Goal: Find specific page/section: Find specific page/section

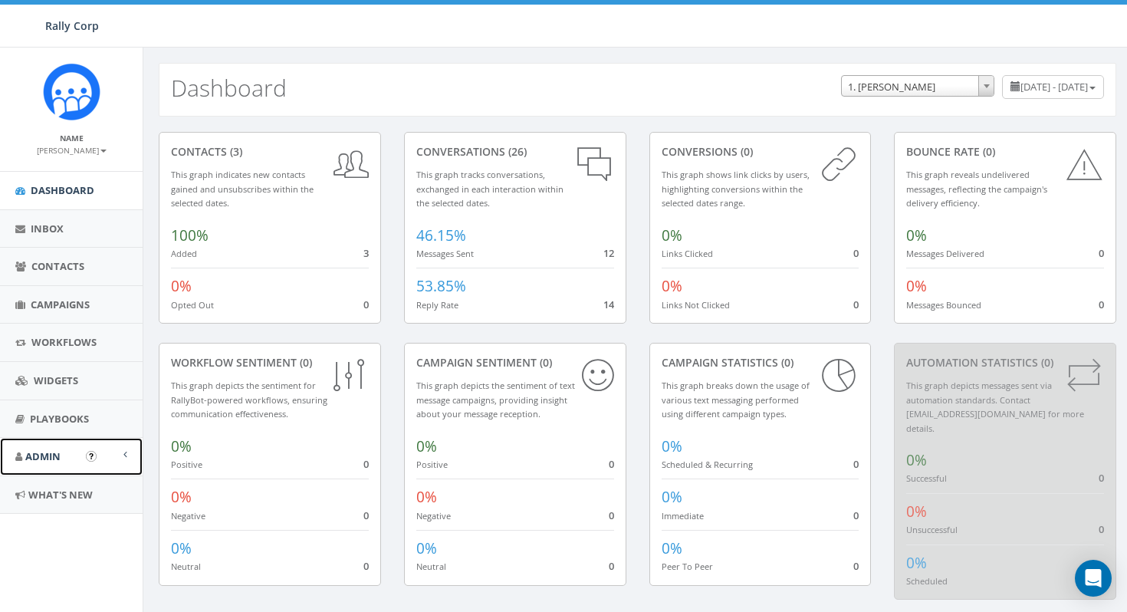
click at [54, 453] on span "Admin" at bounding box center [42, 456] width 35 height 14
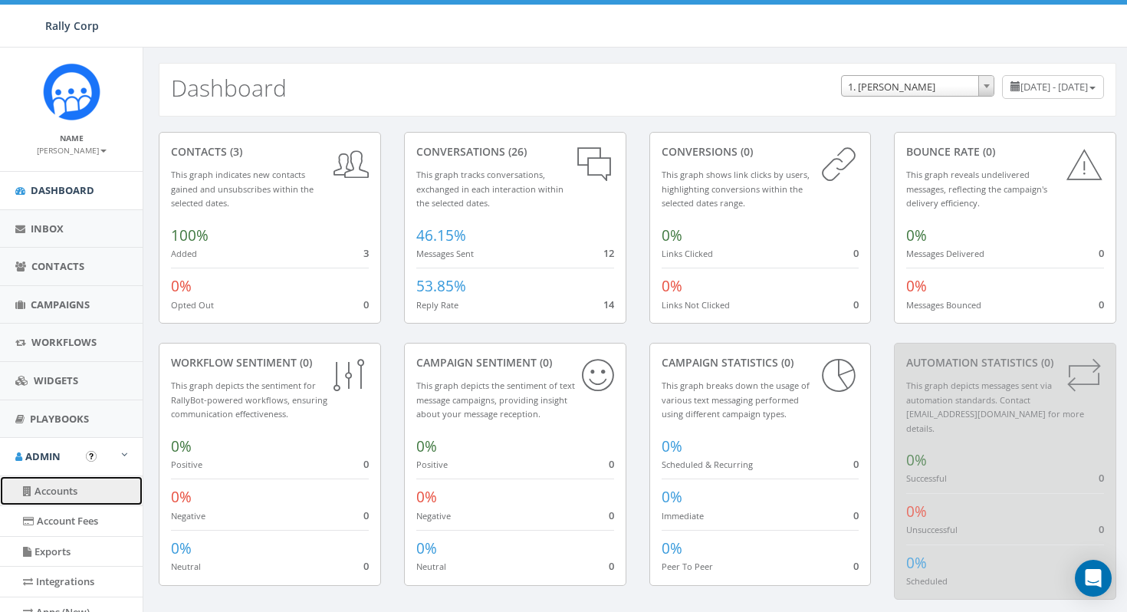
click at [67, 488] on link "Accounts" at bounding box center [71, 491] width 143 height 30
